Goal: Find specific page/section: Find specific page/section

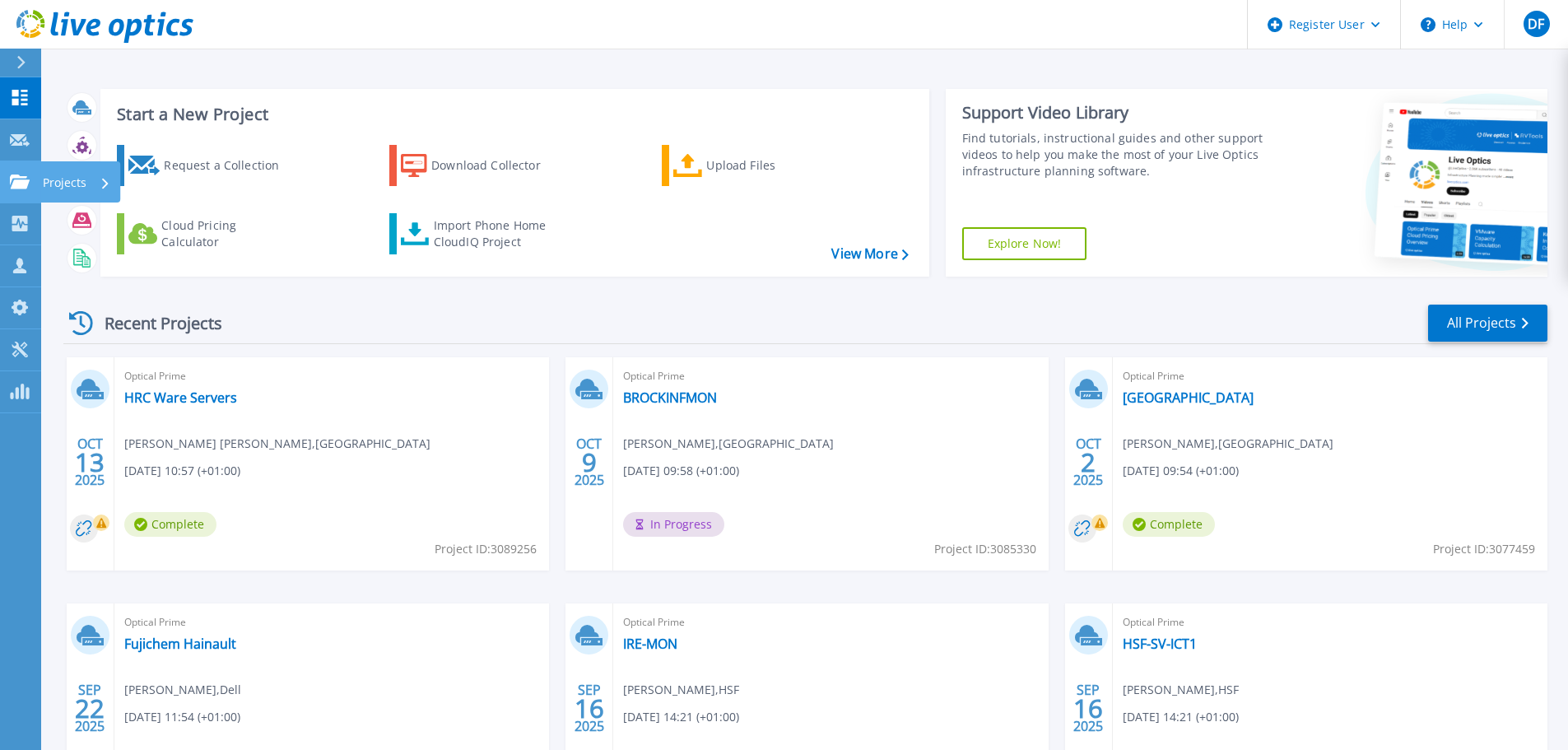
click at [37, 188] on link "Projects Projects" at bounding box center [20, 182] width 41 height 42
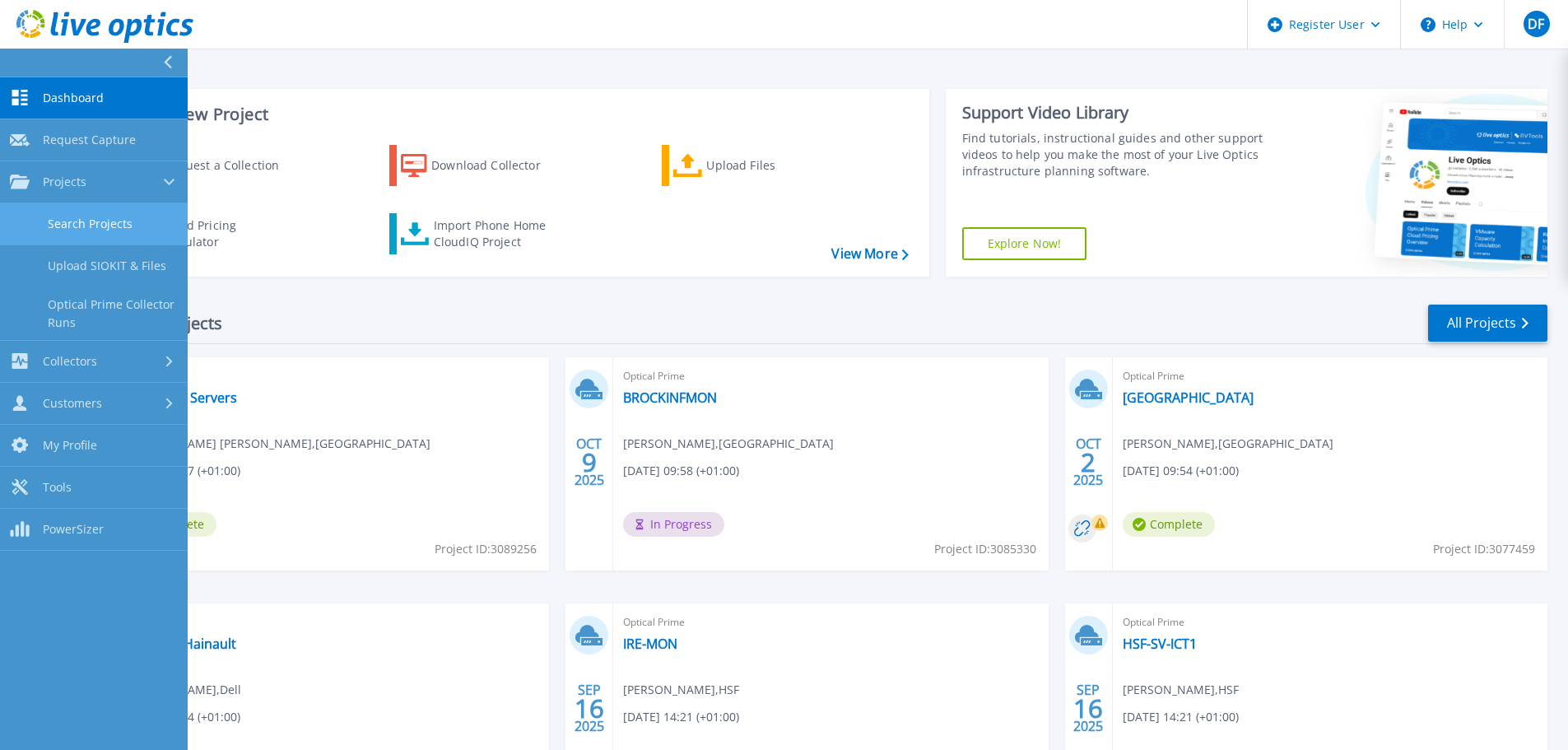
click at [66, 228] on link "Search Projects" at bounding box center [93, 225] width 187 height 42
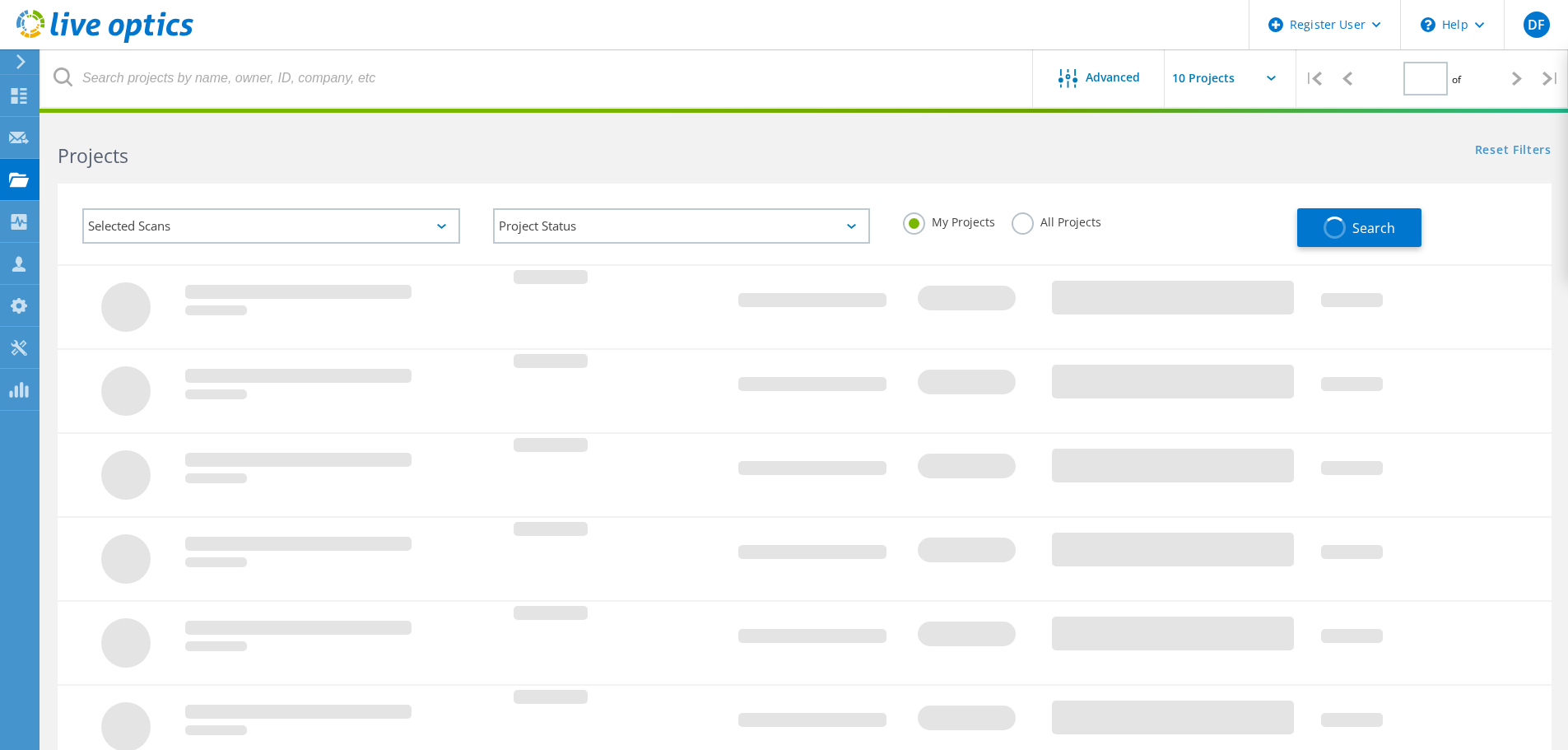
type input "1"
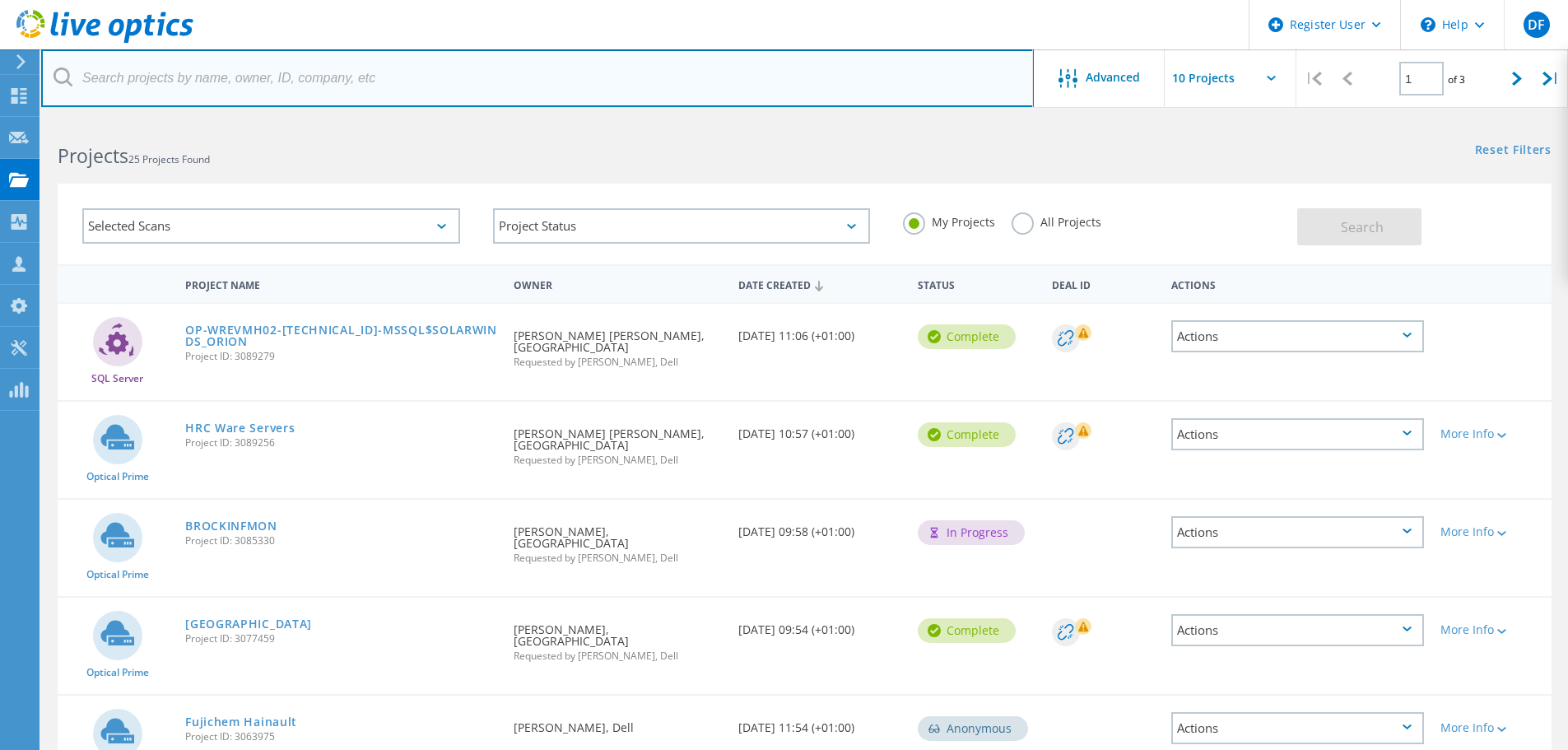
click at [285, 85] on input "text" at bounding box center [537, 78] width 992 height 58
paste input "dave.clark@xerox.com"
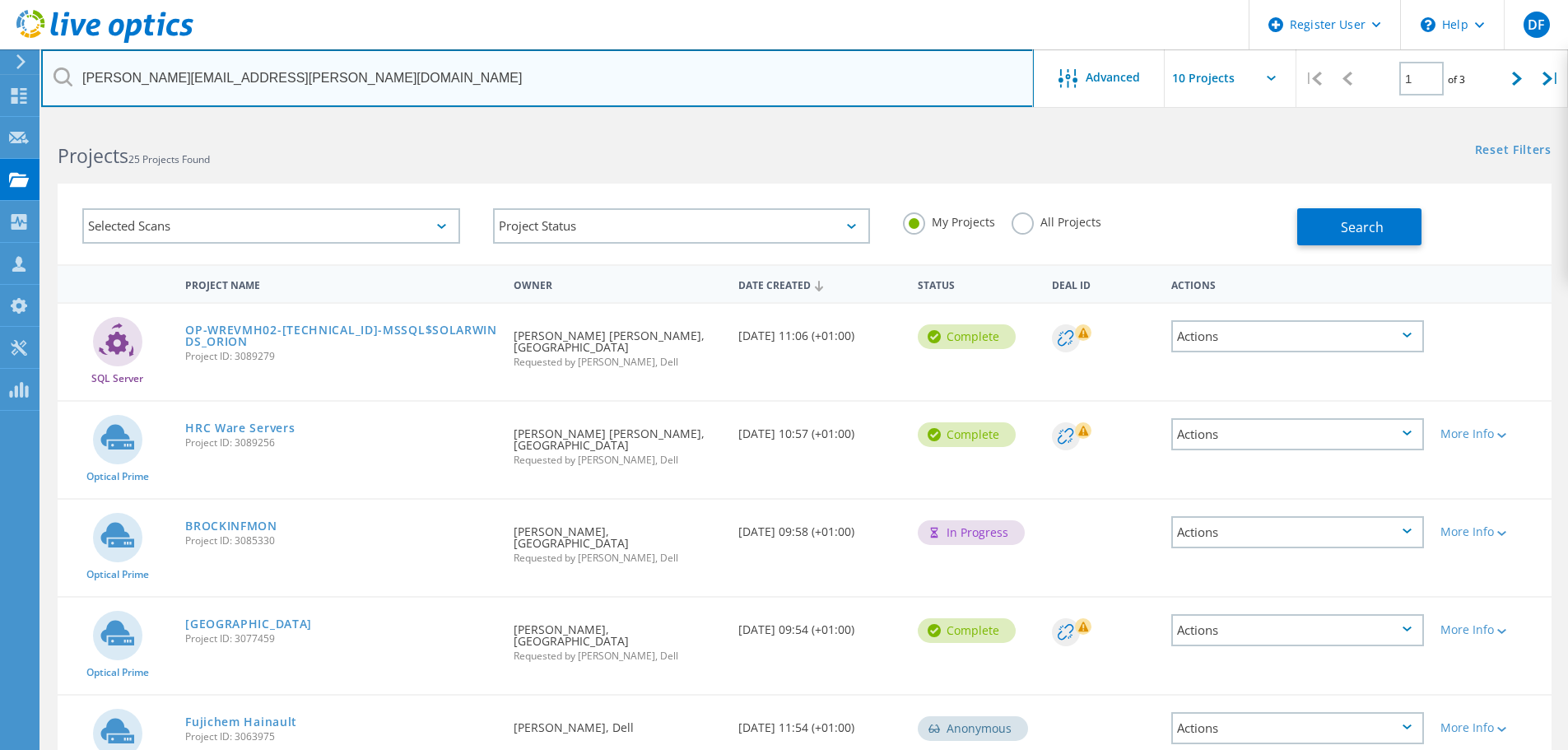
type input "dave.clark@xerox.com"
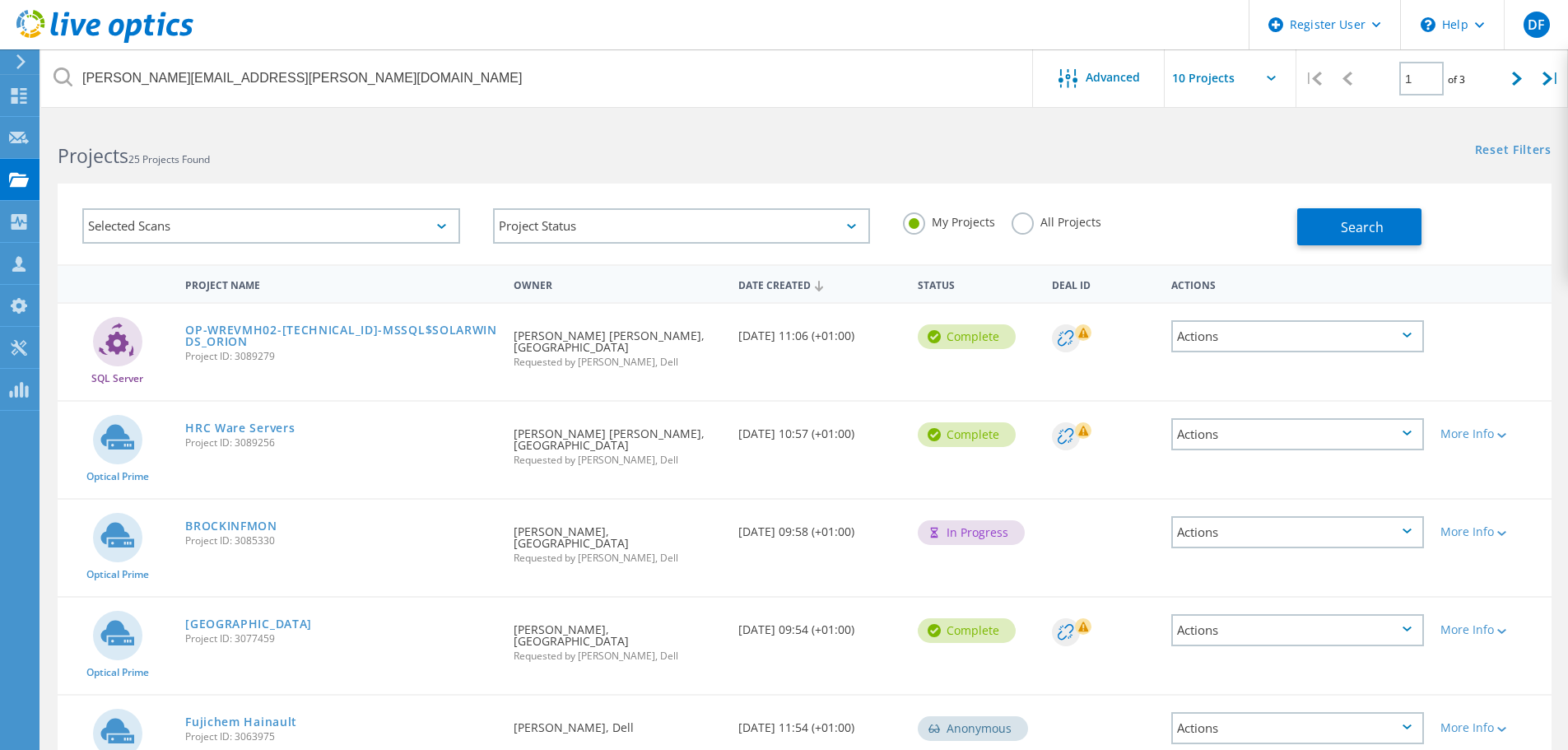
click at [1024, 226] on label "All Projects" at bounding box center [1056, 220] width 89 height 15
click at [0, 0] on input "All Projects" at bounding box center [0, 0] width 0 height 0
click at [1366, 239] on button "Search" at bounding box center [1359, 227] width 124 height 37
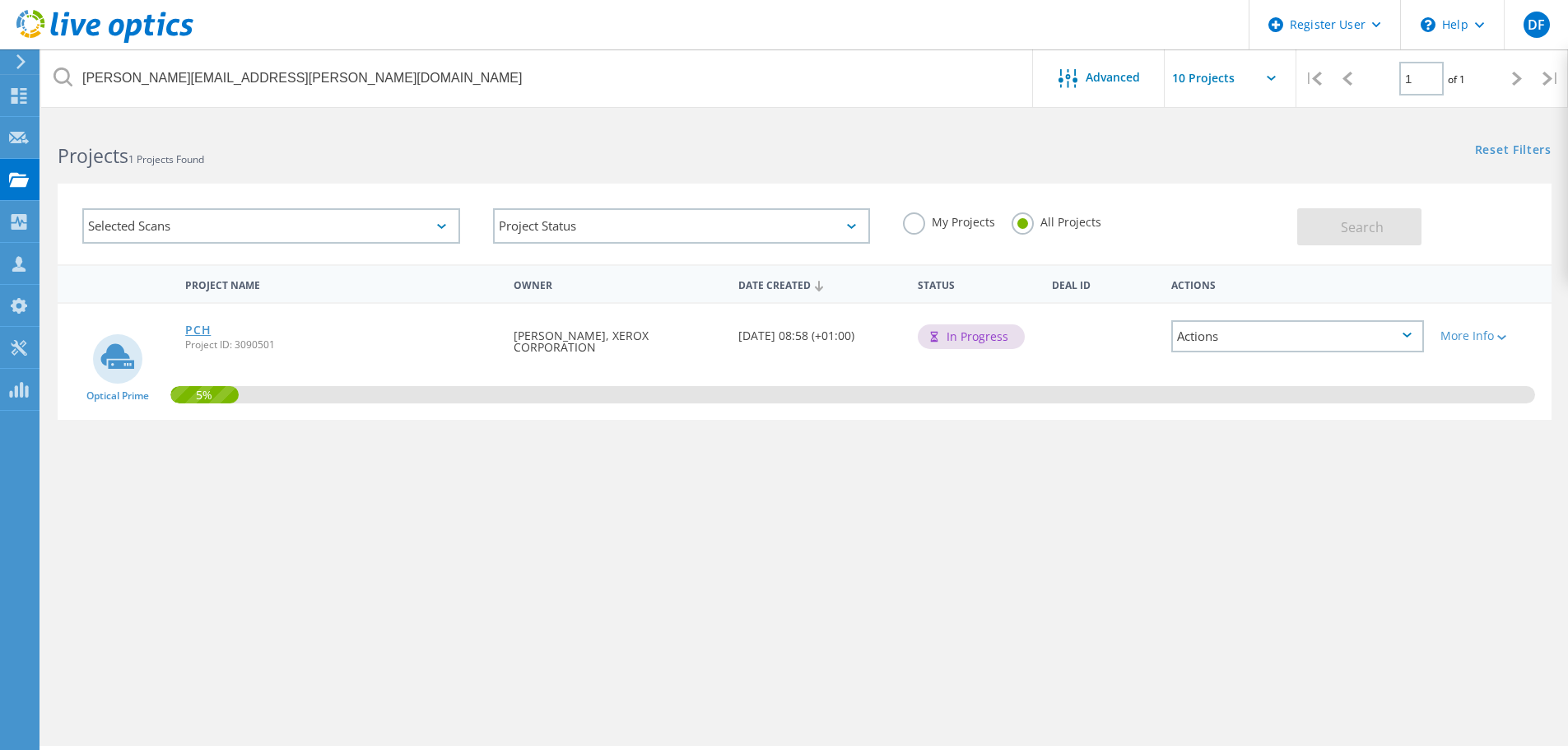
click at [197, 327] on link "PCH" at bounding box center [198, 330] width 26 height 12
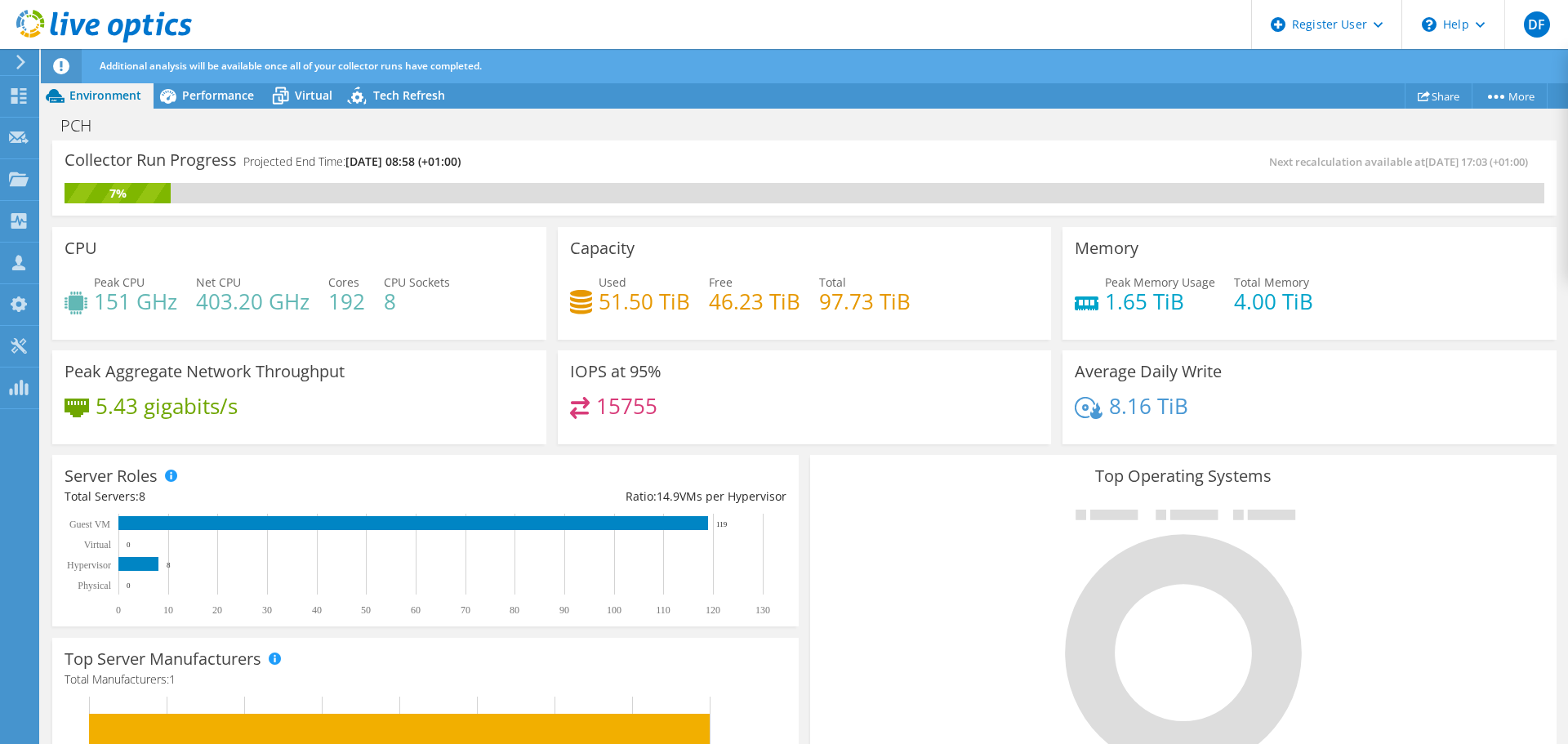
click at [86, 24] on icon at bounding box center [104, 26] width 175 height 33
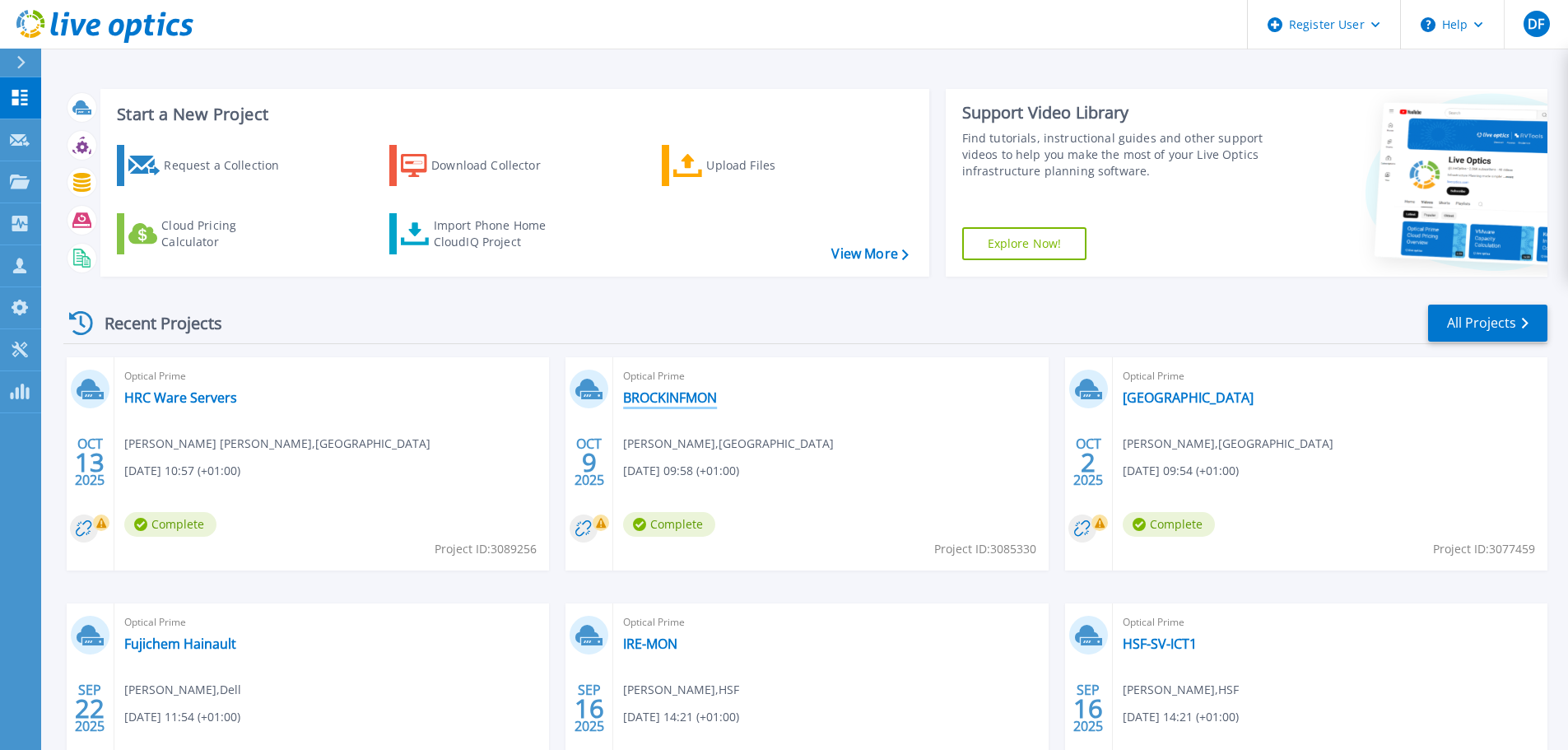
click at [672, 394] on link "BROCKINFMON" at bounding box center [671, 397] width 94 height 16
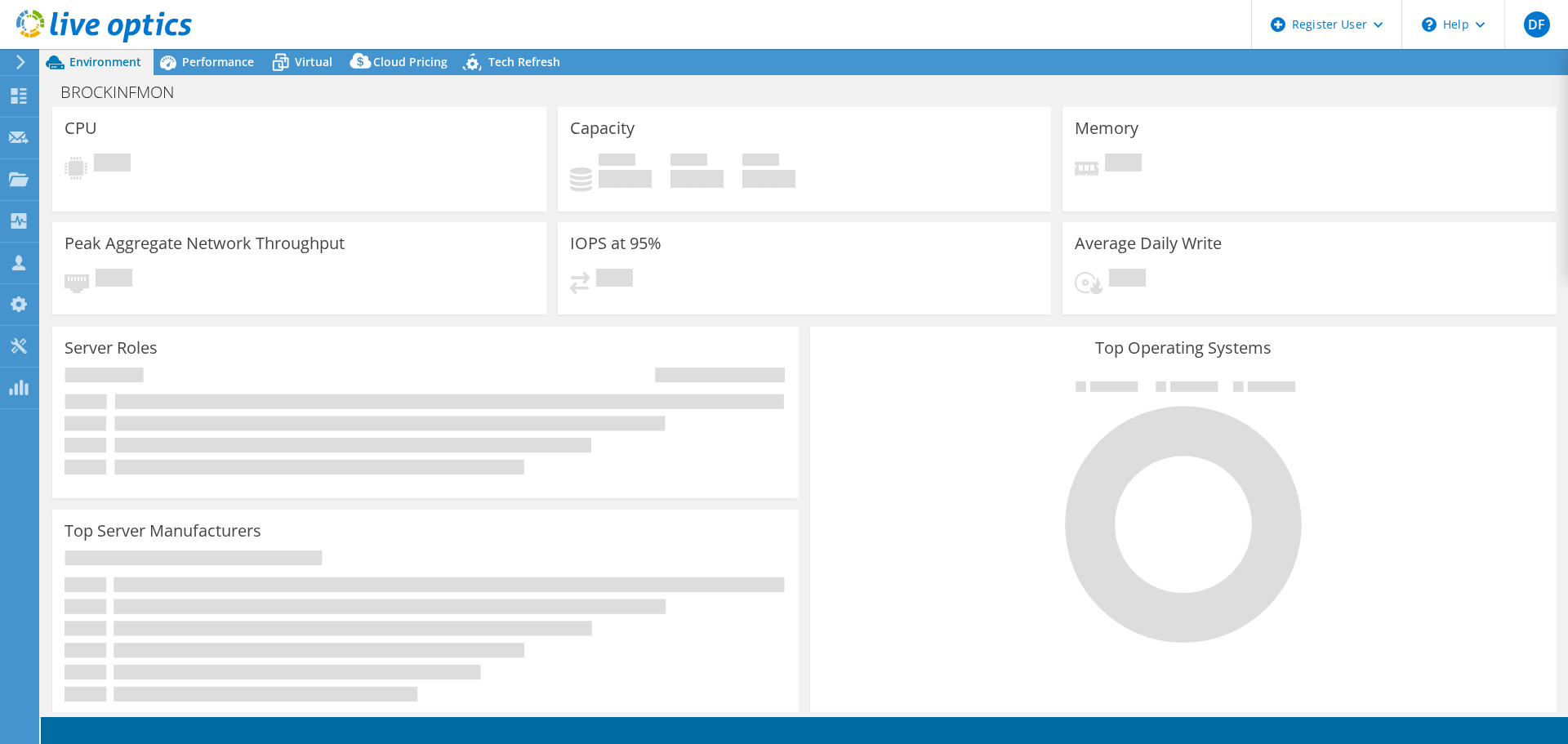
select select "USD"
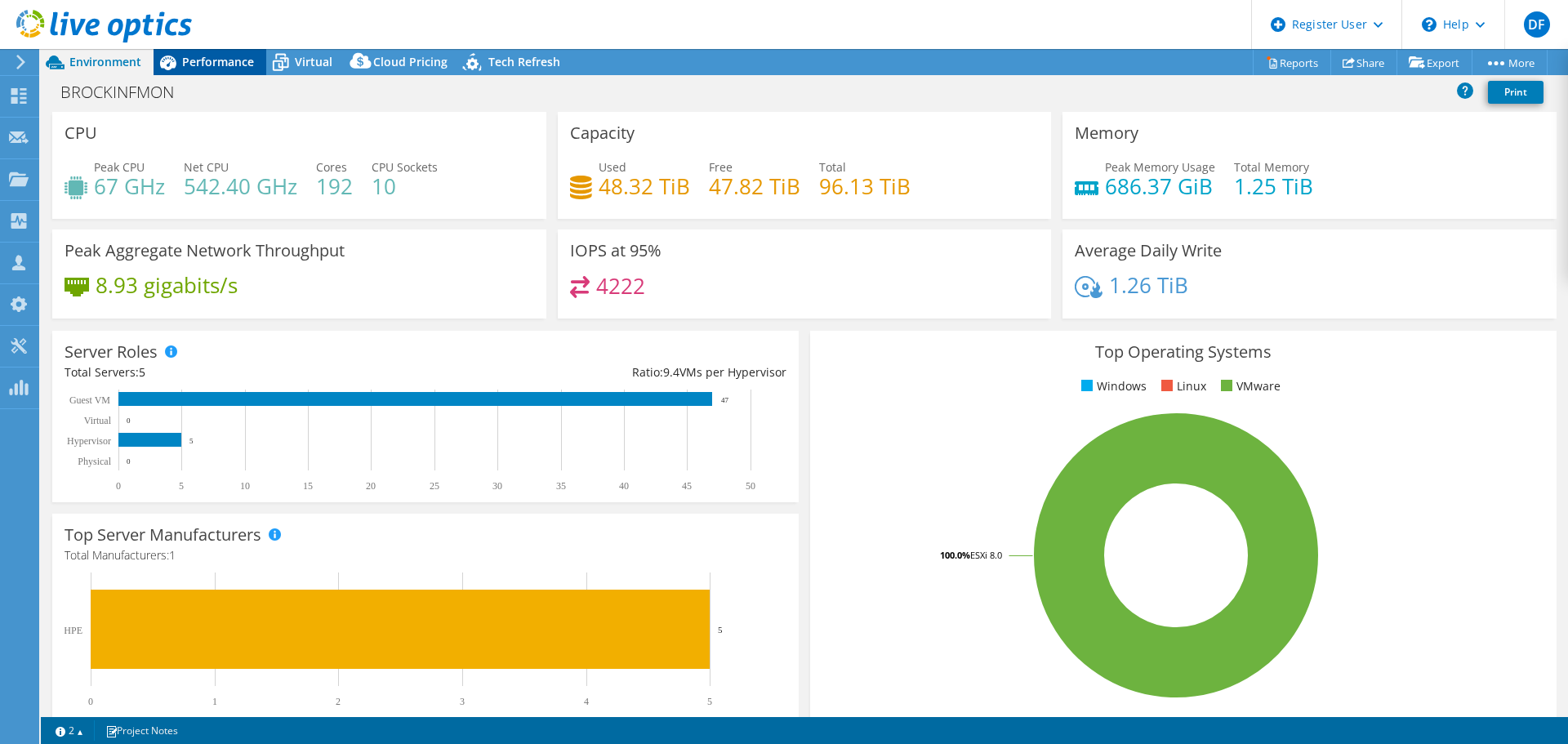
click at [220, 70] on div "Performance" at bounding box center [210, 61] width 112 height 26
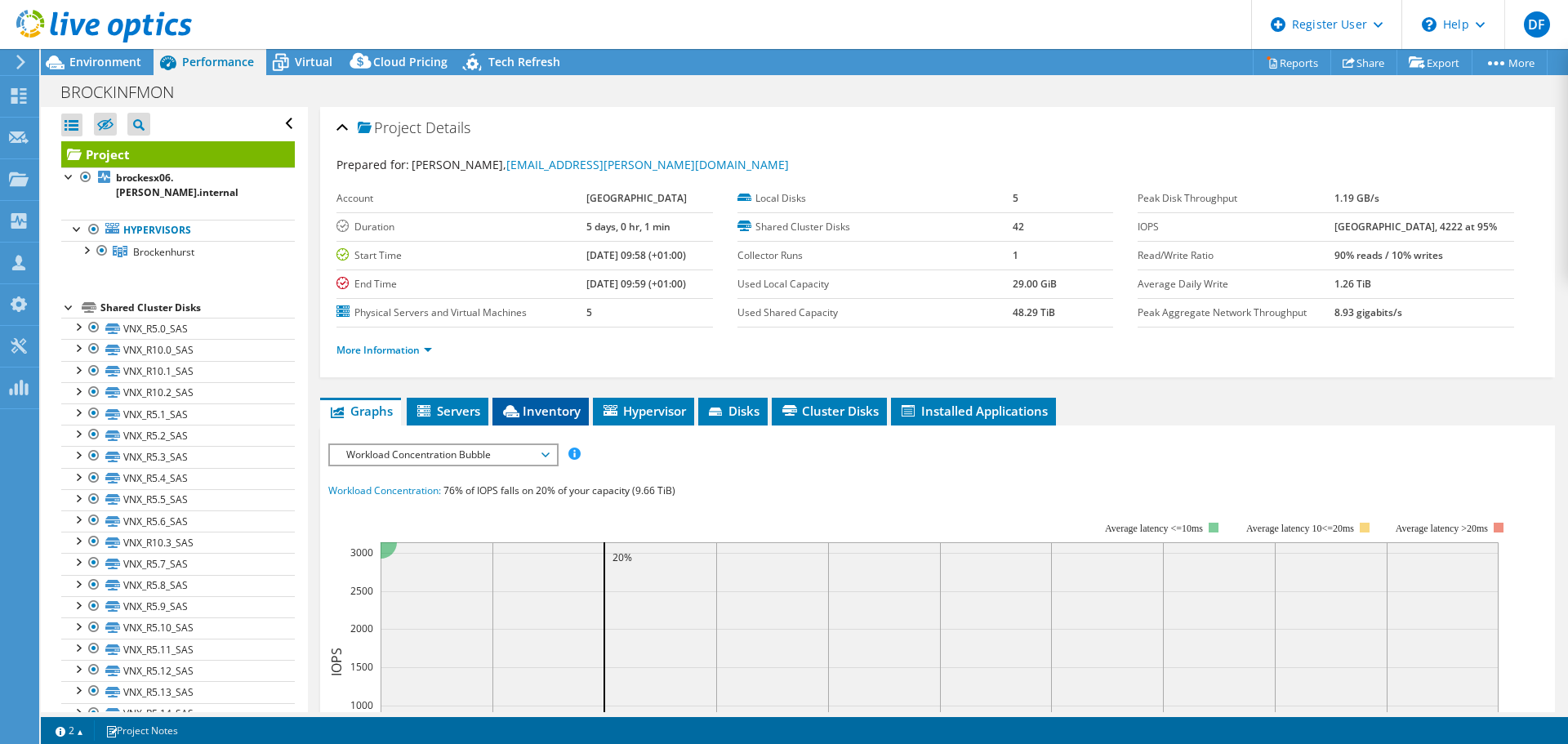
click at [544, 412] on span "Inventory" at bounding box center [540, 410] width 80 height 16
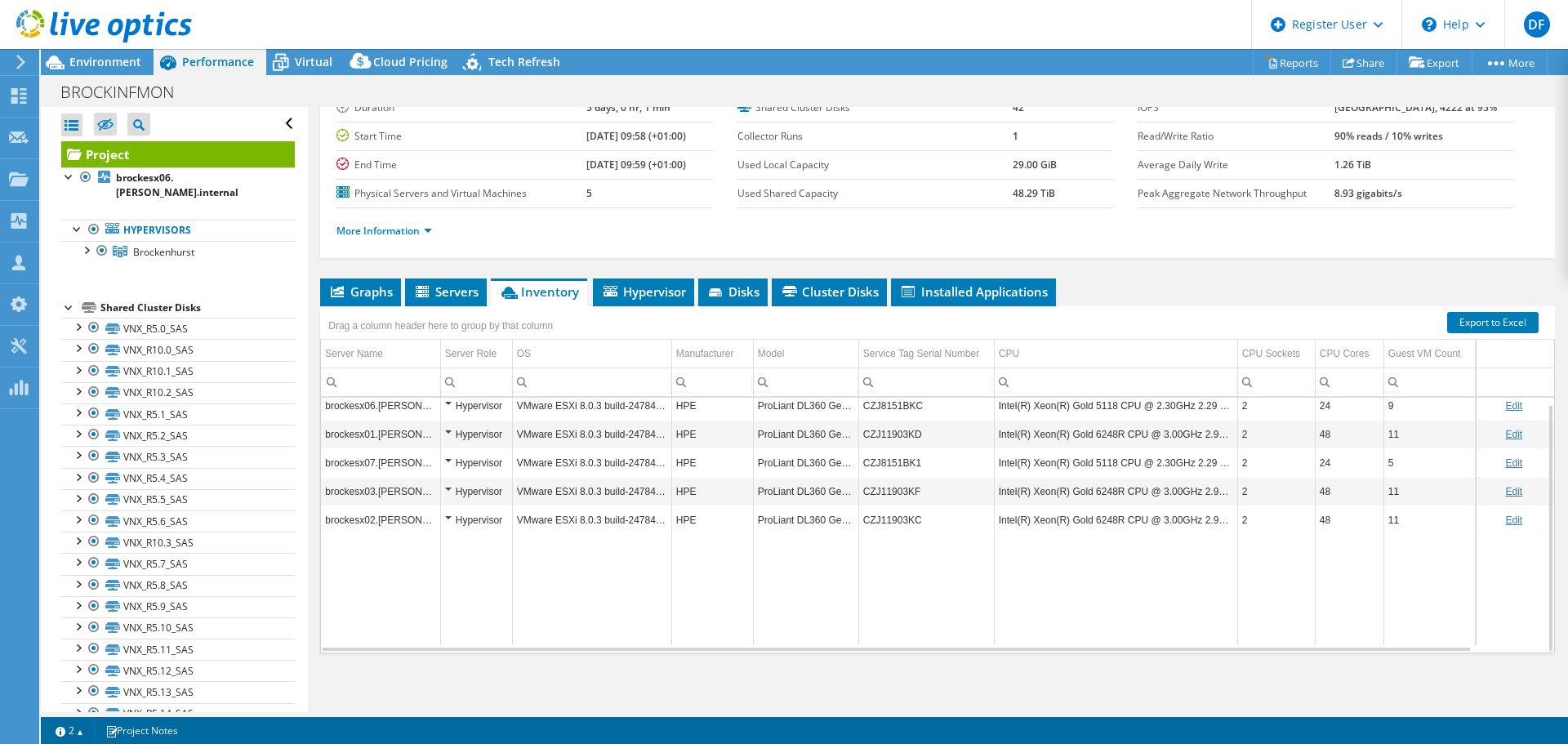
scroll to position [123, 0]
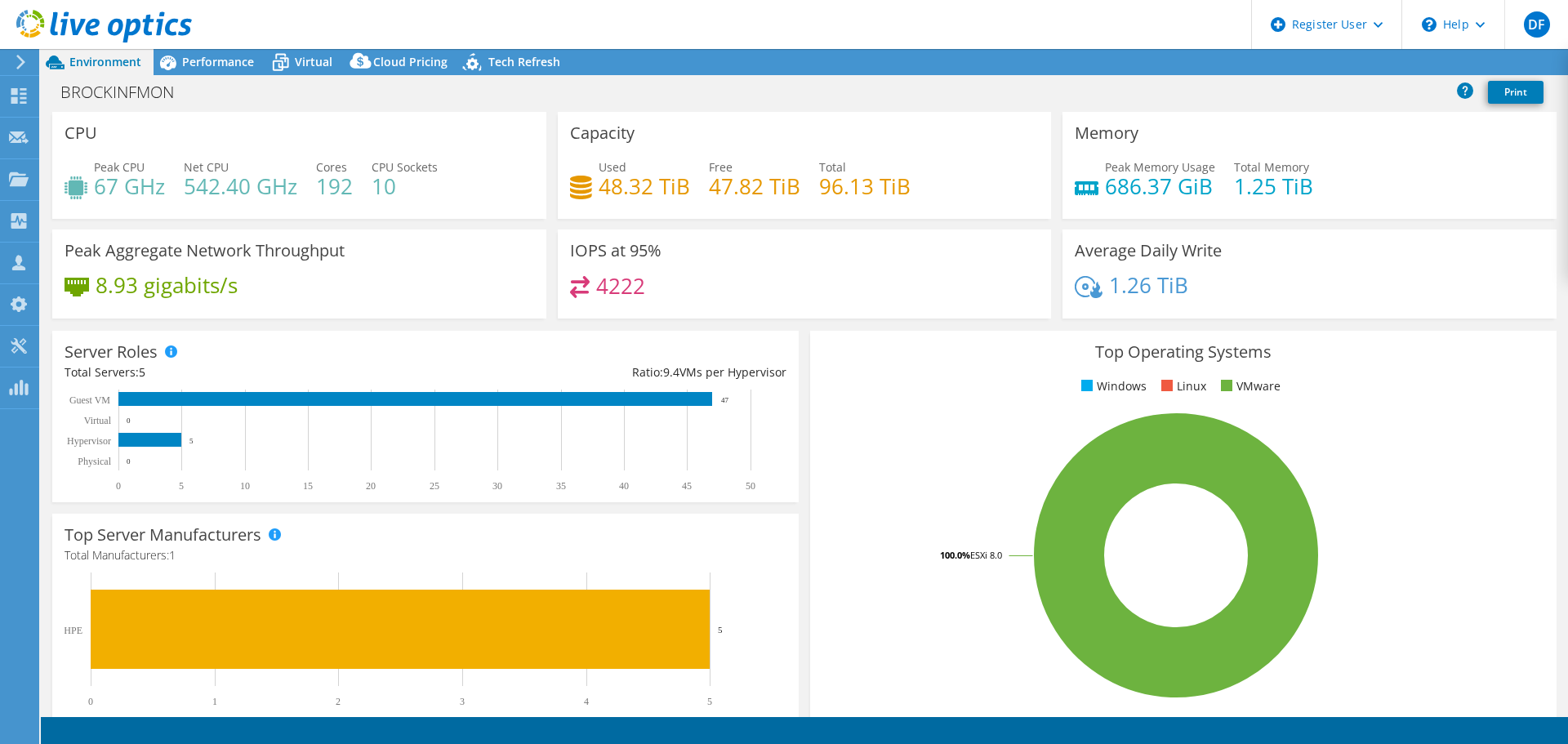
select select "USD"
